Goal: Information Seeking & Learning: Check status

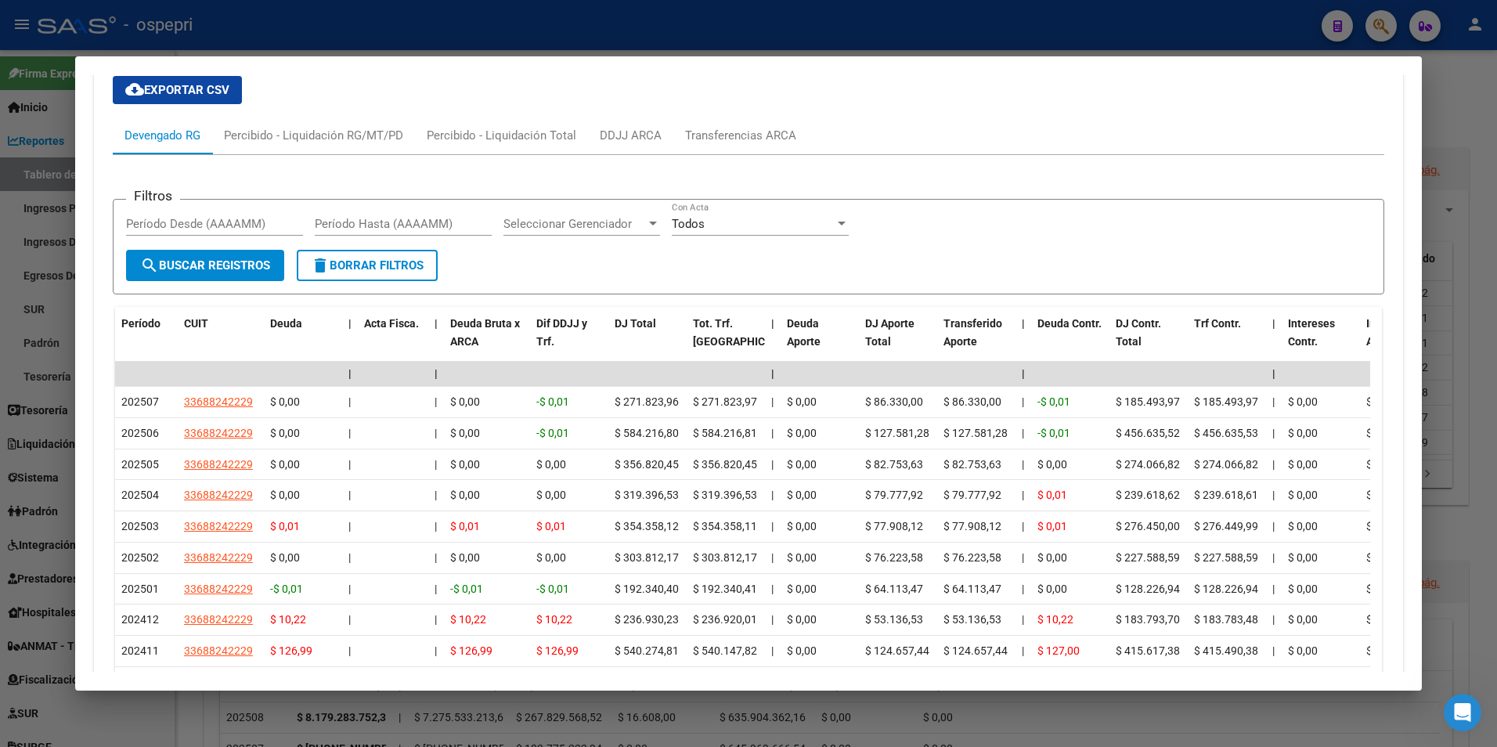
click at [1395, 32] on div at bounding box center [748, 373] width 1497 height 747
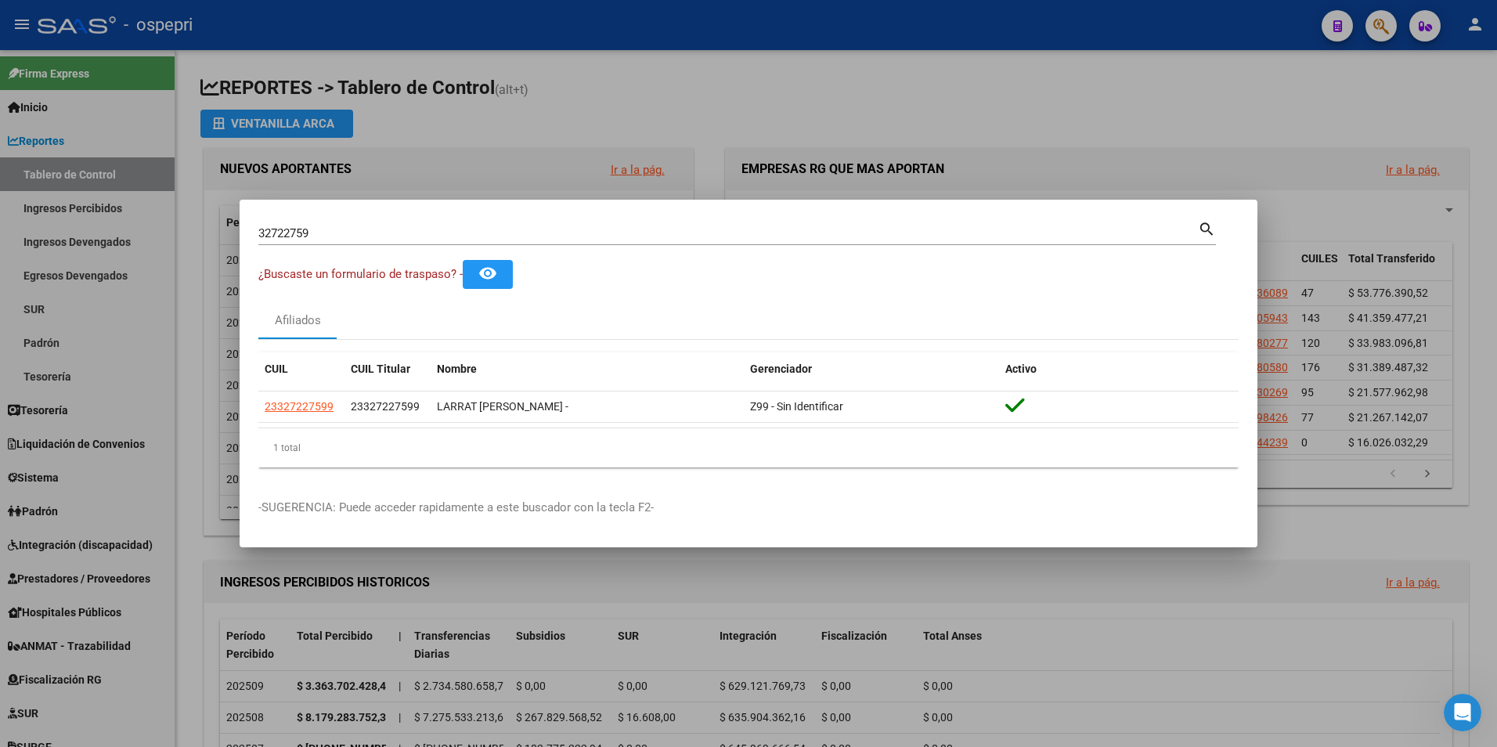
click at [348, 239] on input "32722759" at bounding box center [727, 233] width 939 height 14
paste input "6434492"
type input "36434492"
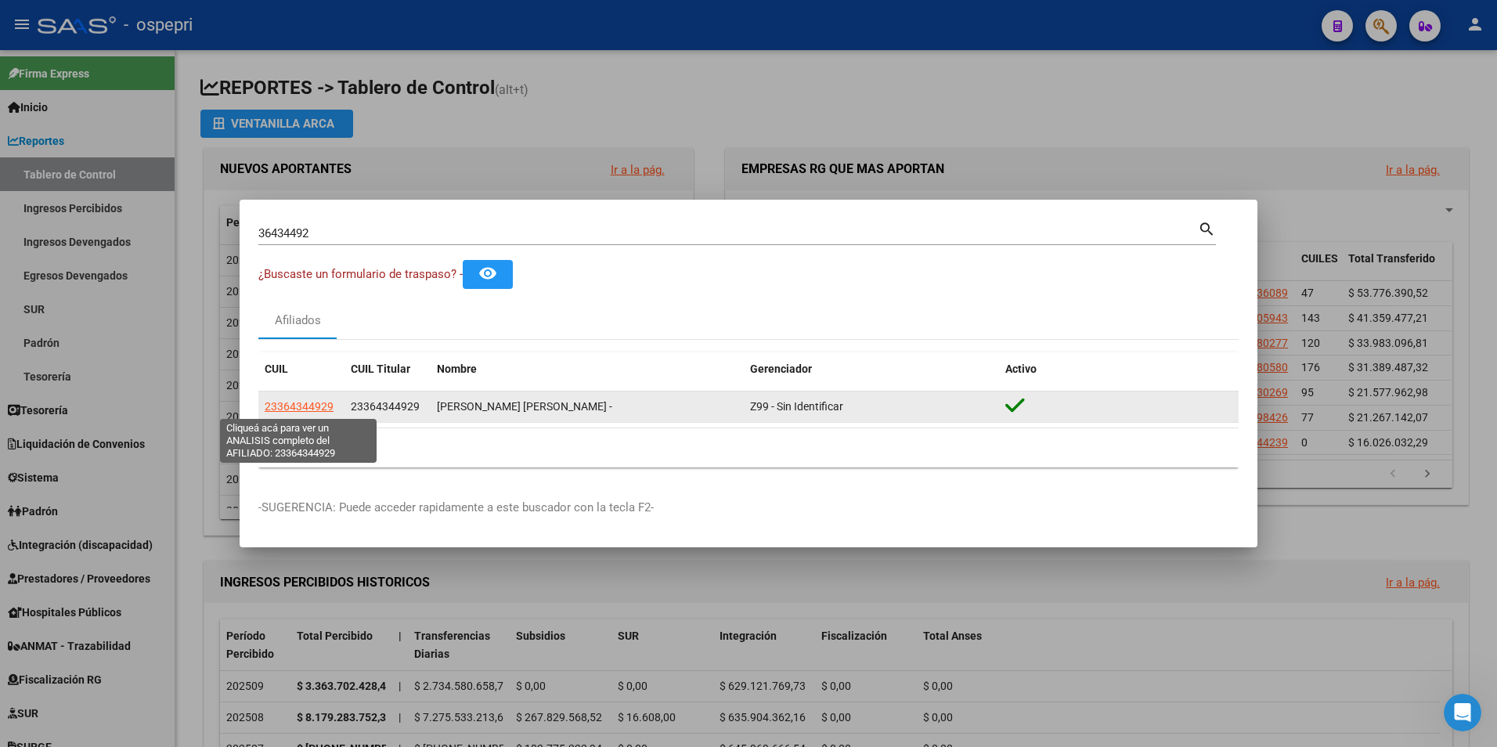
click at [312, 400] on span "23364344929" at bounding box center [299, 406] width 69 height 13
type textarea "23364344929"
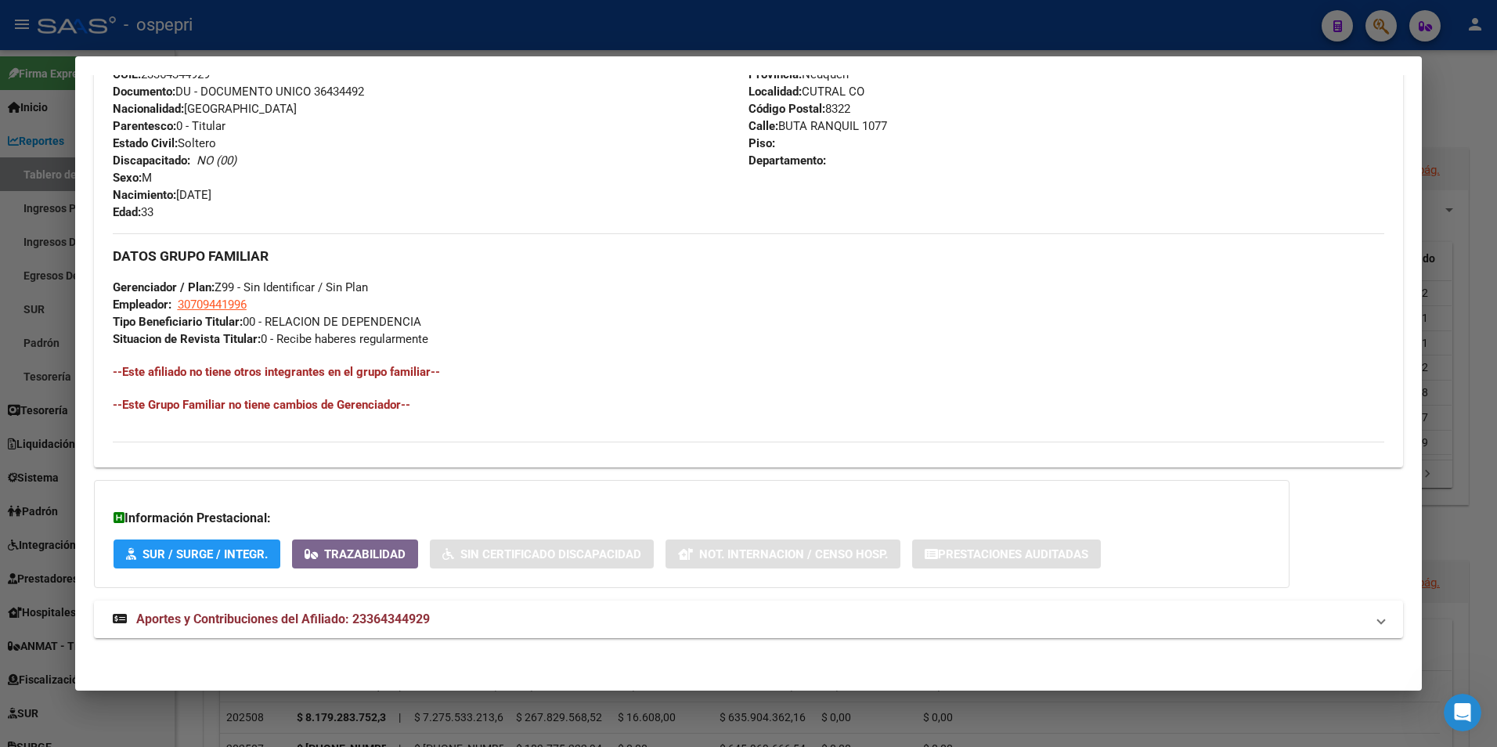
scroll to position [592, 0]
click at [338, 601] on mat-expansion-panel-header "Aportes y Contribuciones del Afiliado: 23364344929" at bounding box center [749, 619] width 1310 height 38
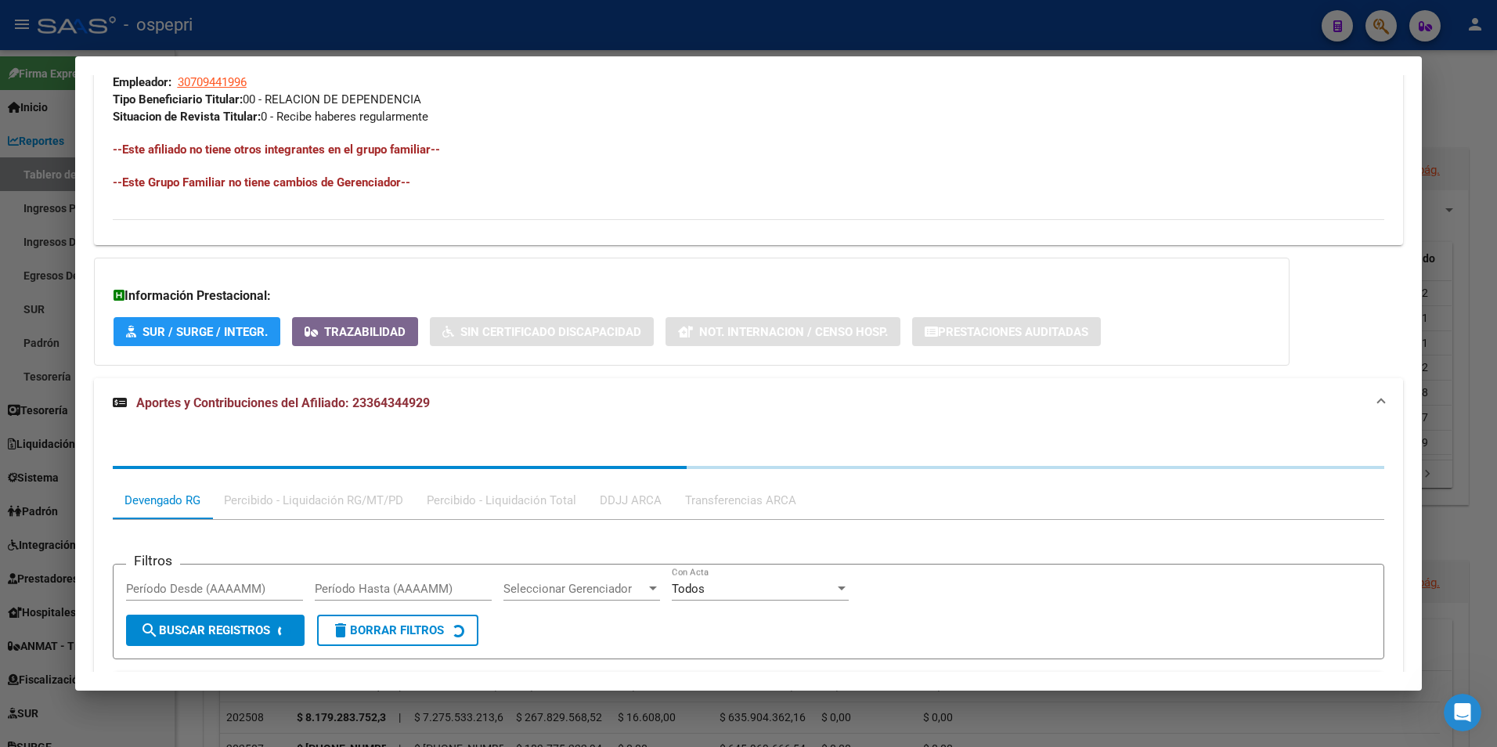
scroll to position [905, 0]
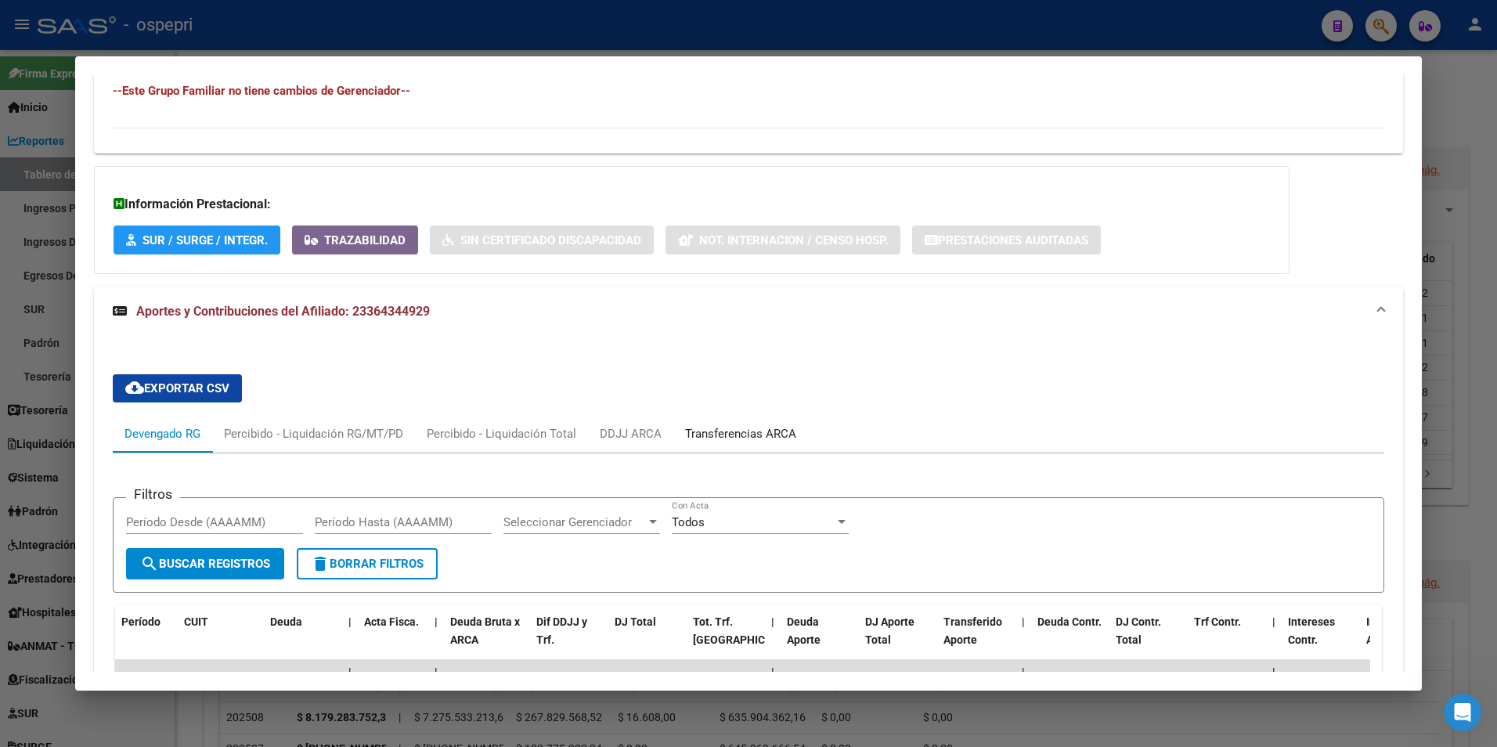
click at [733, 427] on div "Transferencias ARCA" at bounding box center [740, 433] width 111 height 17
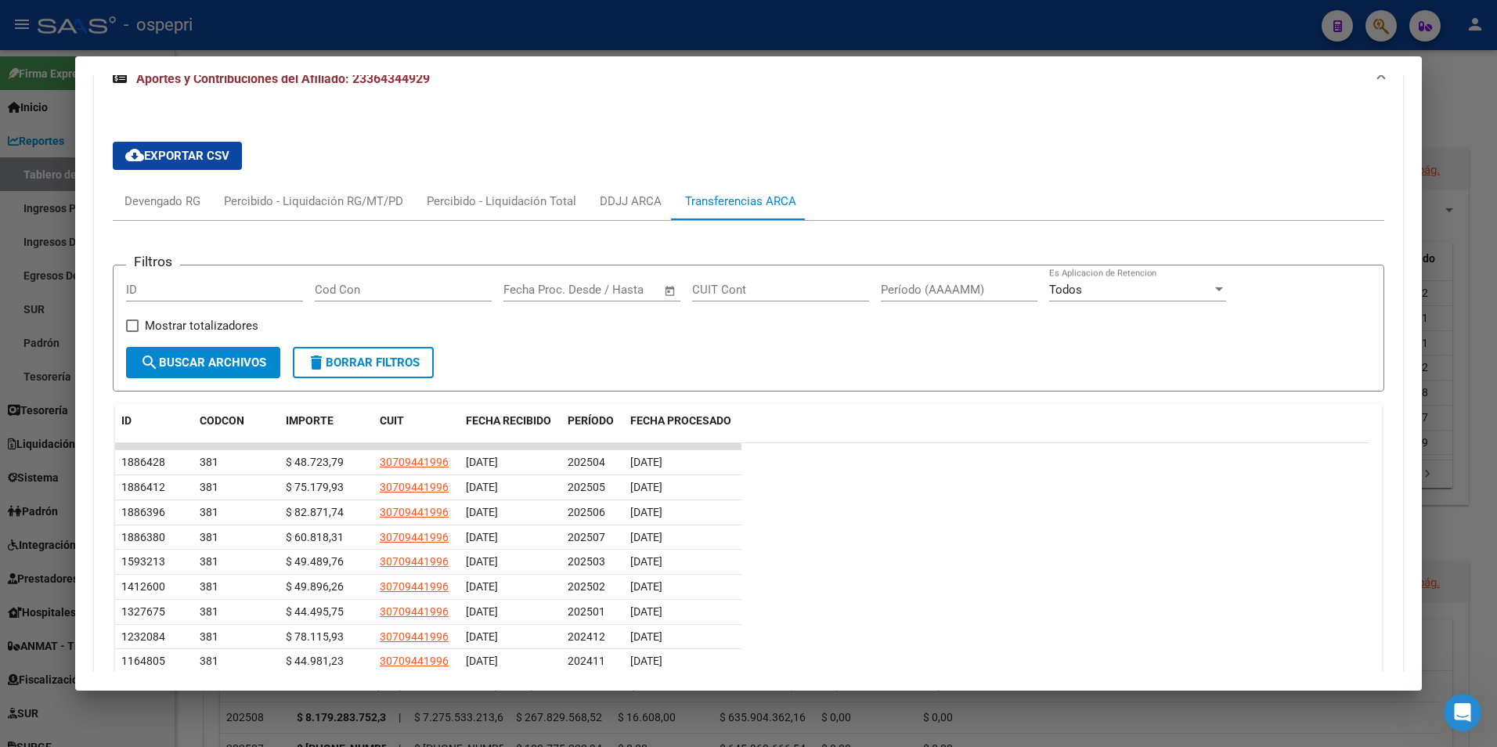
scroll to position [1157, 0]
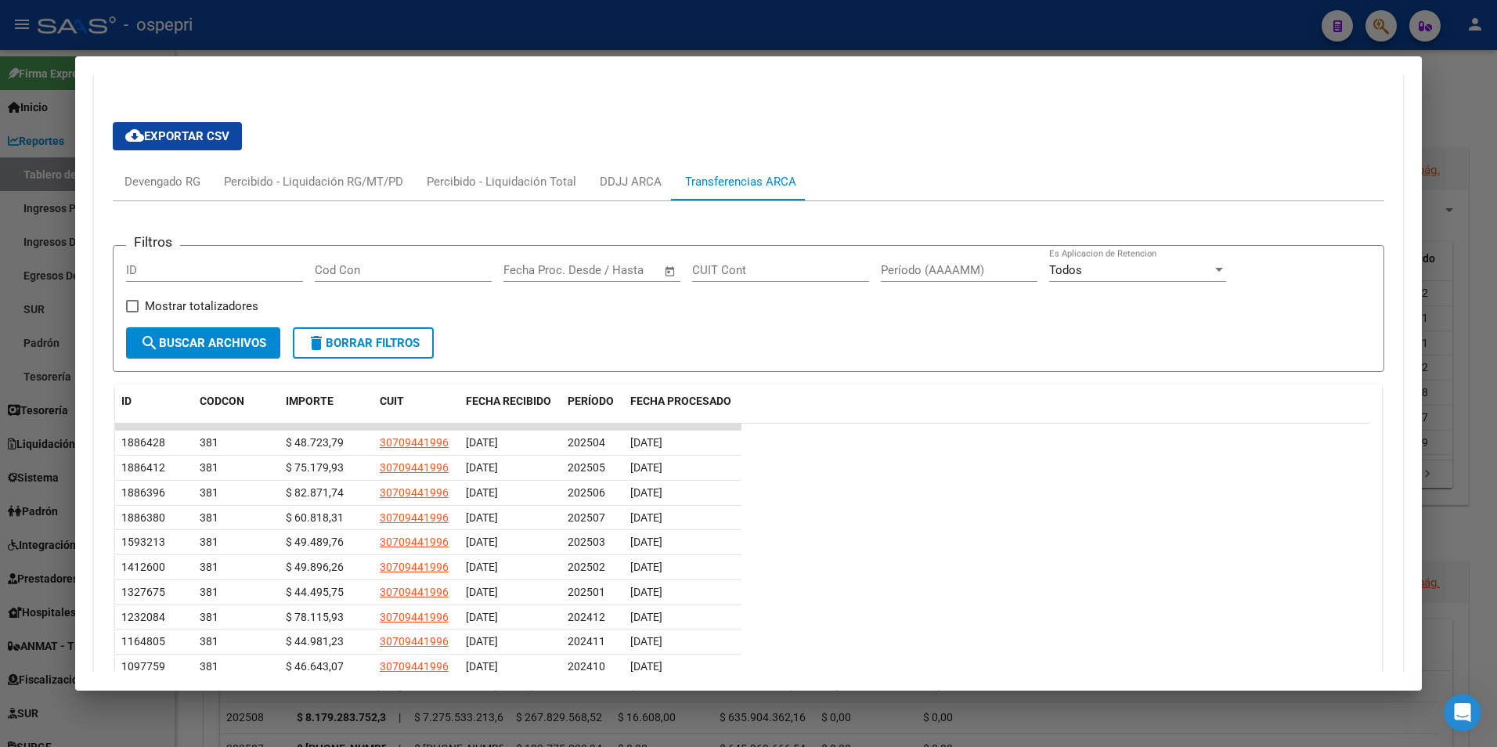
click at [1375, 28] on div at bounding box center [748, 373] width 1497 height 747
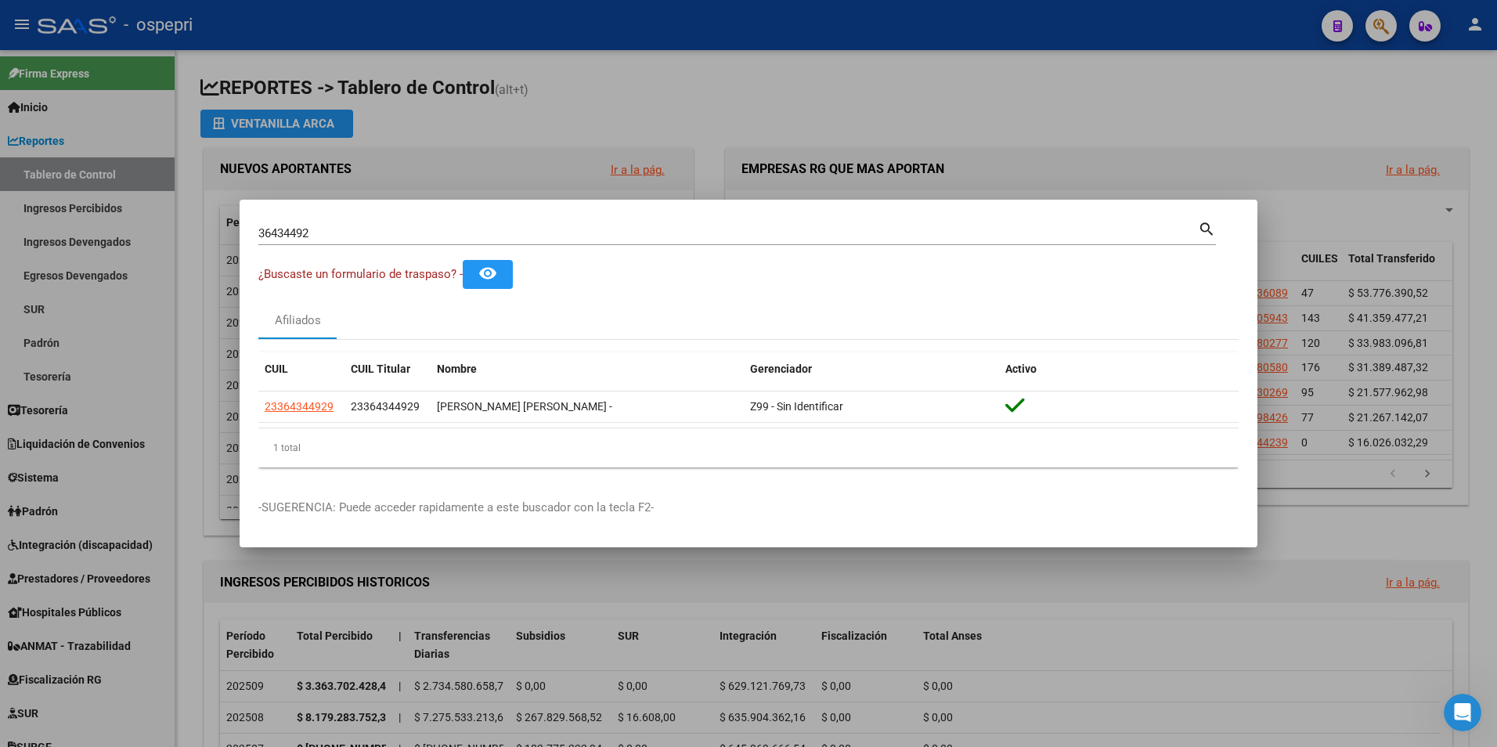
click at [417, 229] on input "36434492" at bounding box center [727, 233] width 939 height 14
paste input "7175375"
type input "37175375"
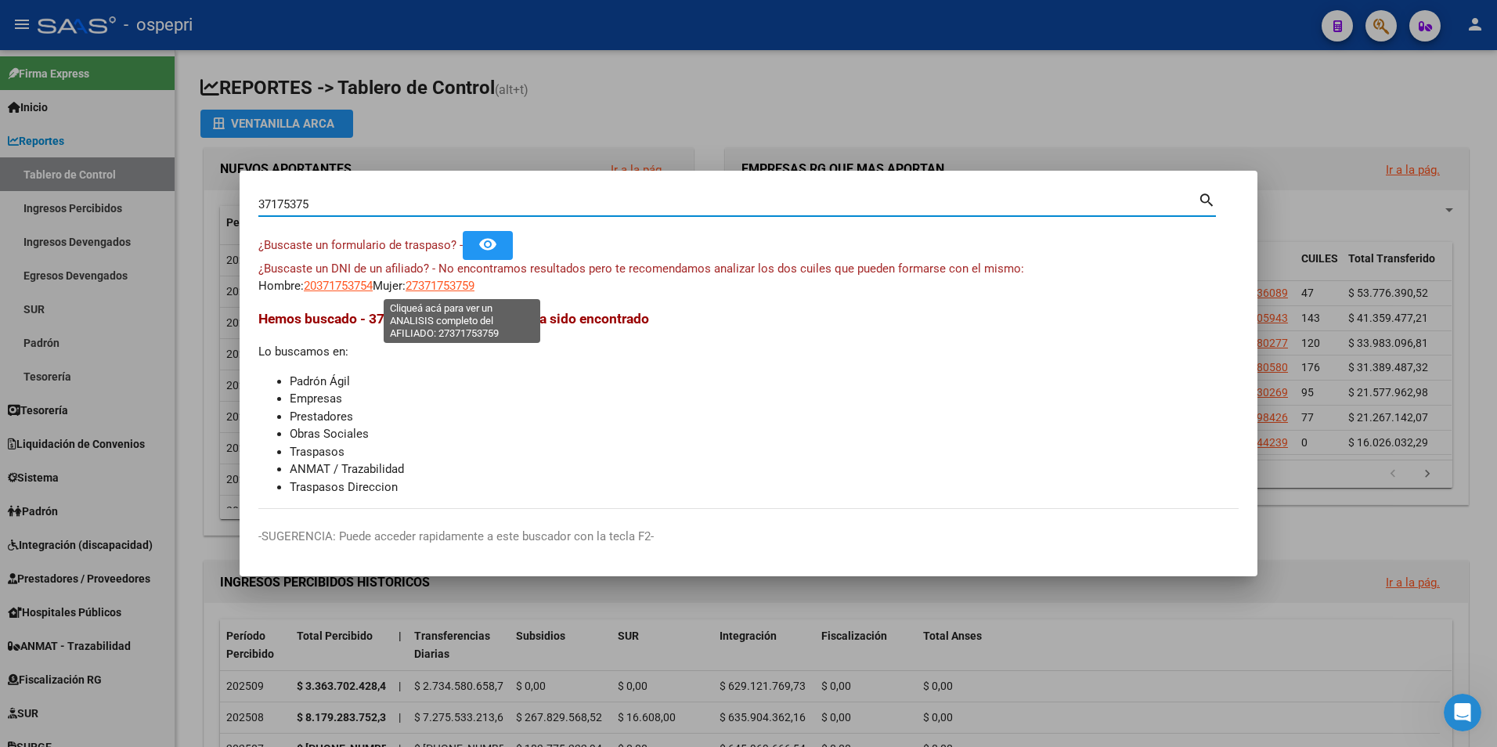
click at [460, 285] on span "27371753759" at bounding box center [440, 286] width 69 height 14
type textarea "27371753759"
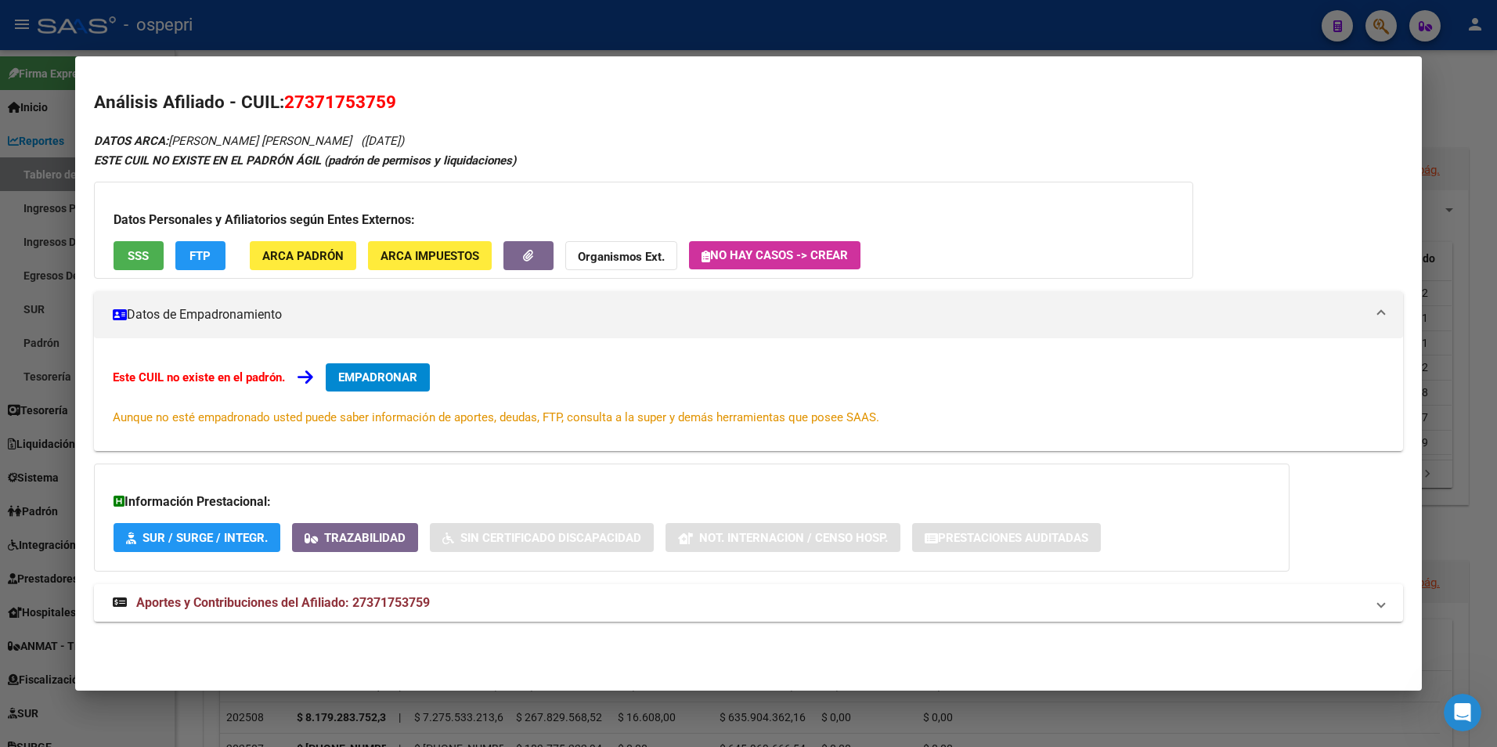
click at [1425, 123] on div at bounding box center [748, 373] width 1497 height 747
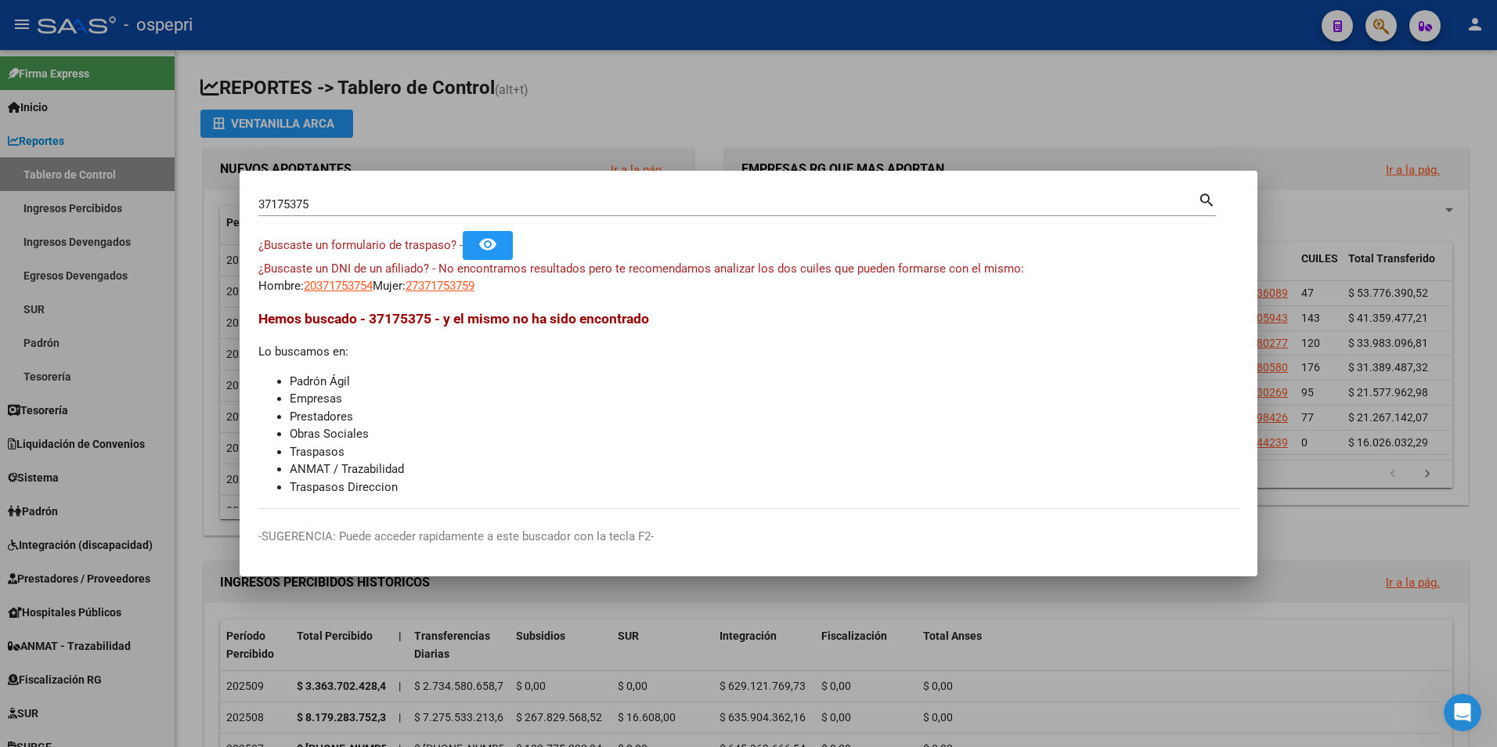
click at [1376, 28] on div at bounding box center [748, 373] width 1497 height 747
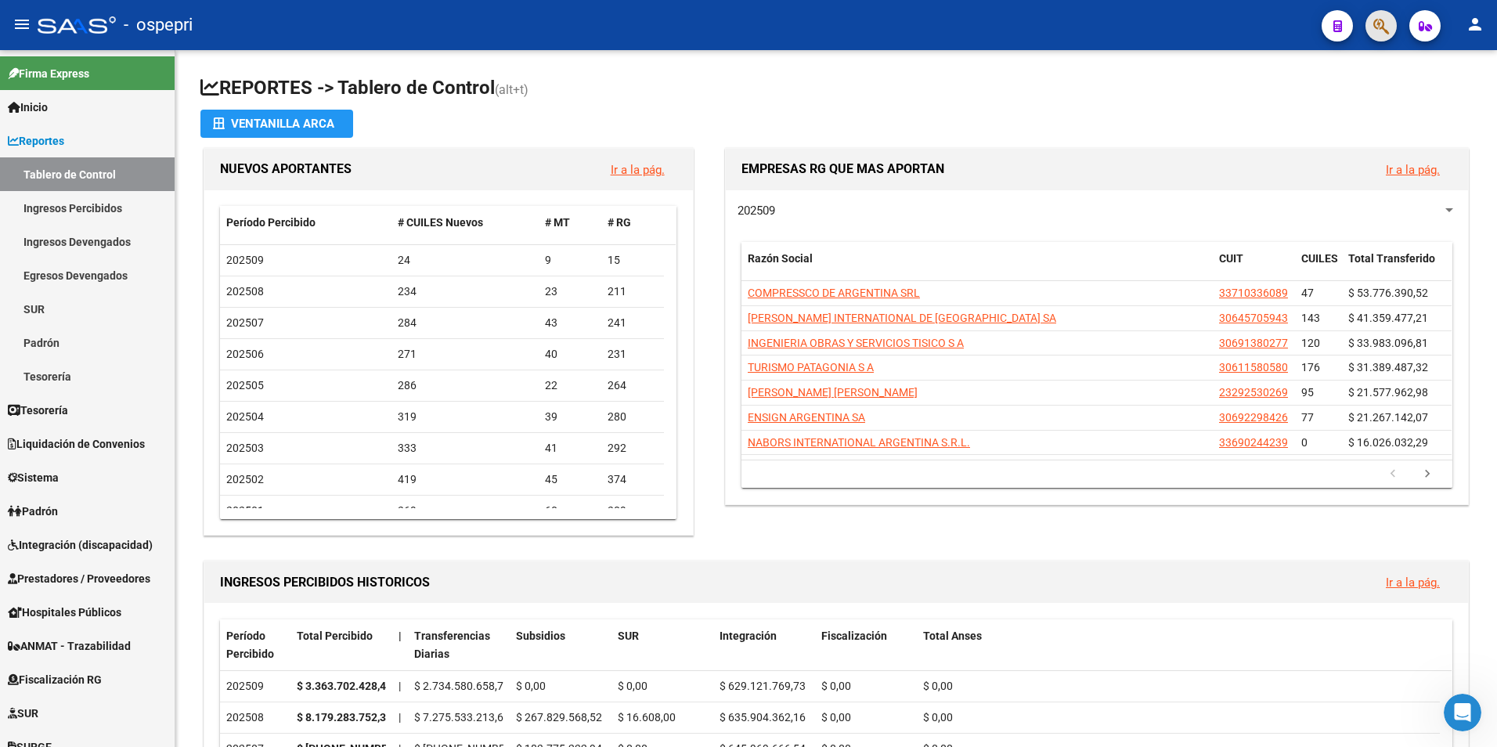
click at [1381, 10] on span "button" at bounding box center [1381, 26] width 16 height 32
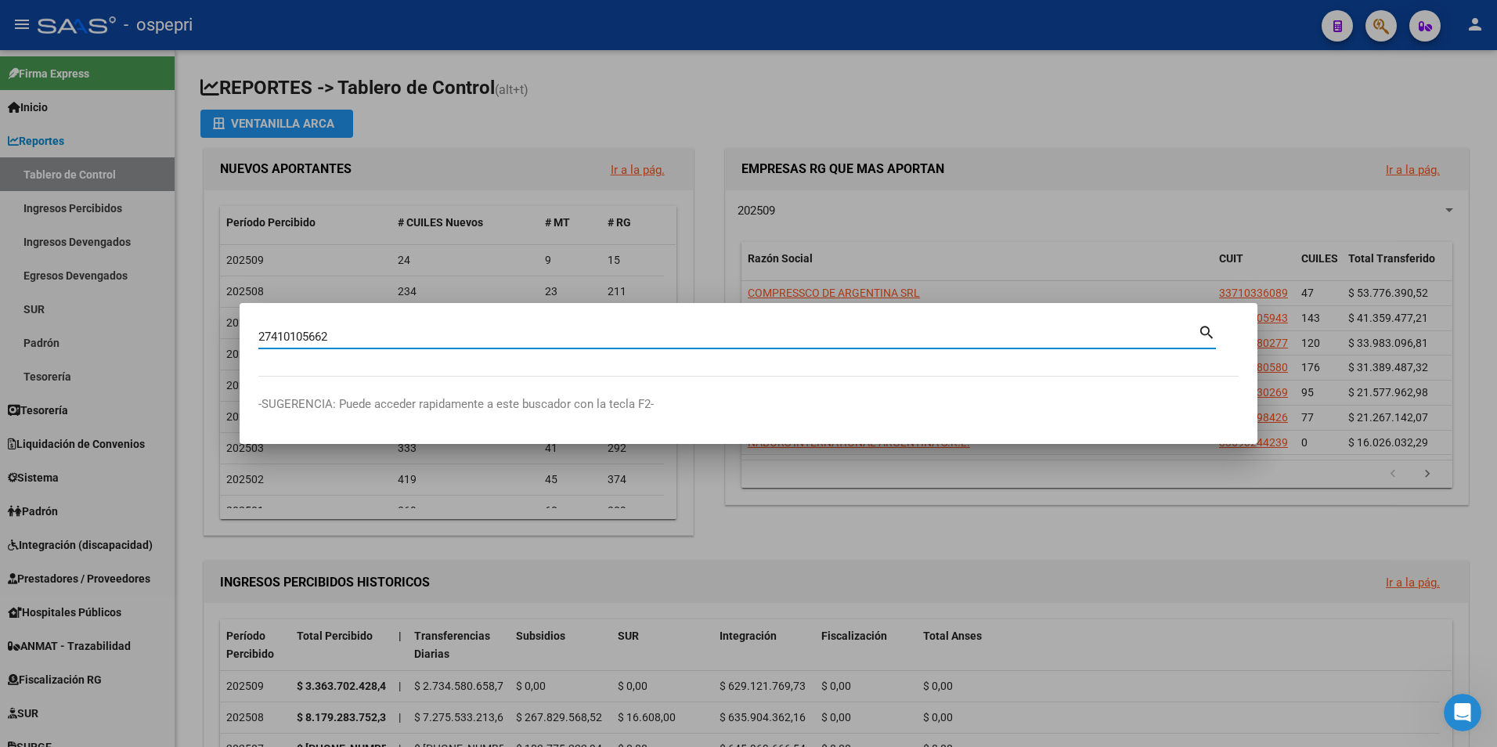
type input "27410105662"
